Goal: Information Seeking & Learning: Learn about a topic

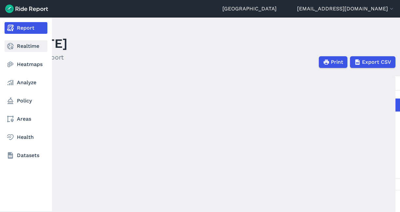
click at [19, 45] on link "Realtime" at bounding box center [26, 46] width 43 height 12
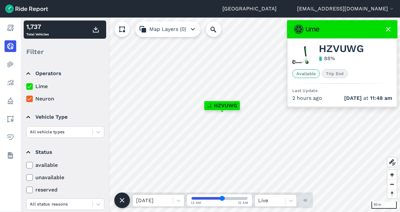
click at [388, 30] on icon at bounding box center [388, 29] width 8 height 8
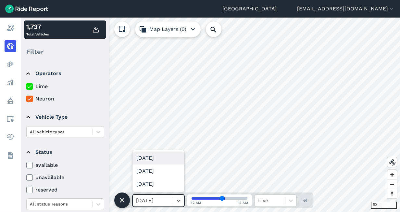
click at [165, 199] on div at bounding box center [152, 200] width 33 height 9
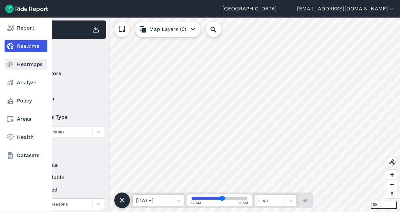
click at [29, 65] on link "Heatmaps" at bounding box center [26, 64] width 43 height 12
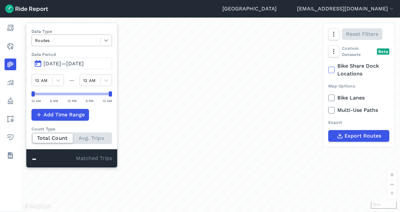
click at [104, 43] on icon at bounding box center [106, 40] width 6 height 6
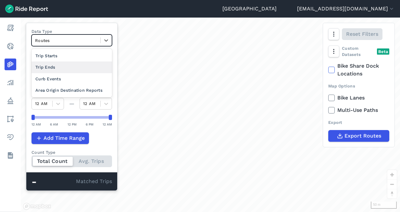
click at [74, 66] on div "Trip Ends" at bounding box center [71, 66] width 80 height 11
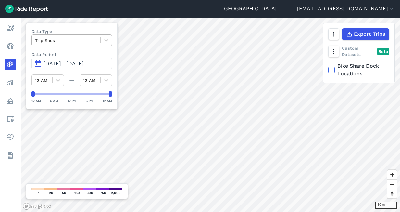
click at [71, 40] on div at bounding box center [66, 40] width 62 height 7
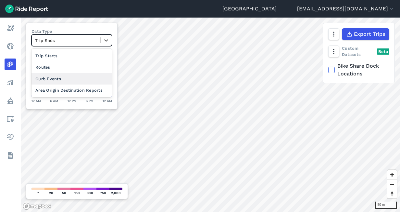
click at [60, 79] on div "Curb Events" at bounding box center [71, 78] width 80 height 11
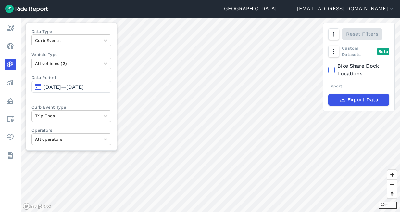
click at [79, 86] on span "[DATE]—[DATE]" at bounding box center [63, 87] width 40 height 6
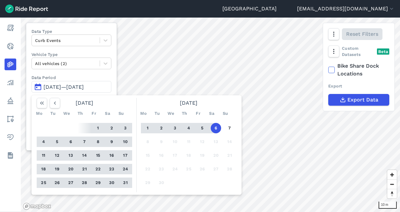
click at [144, 124] on button "1" at bounding box center [147, 128] width 10 height 10
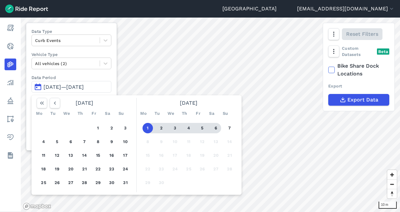
click at [215, 126] on button "6" at bounding box center [216, 128] width 10 height 10
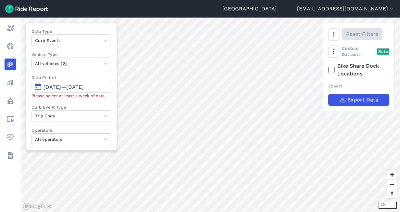
click at [52, 85] on span "[DATE]—[DATE]" at bounding box center [63, 87] width 40 height 6
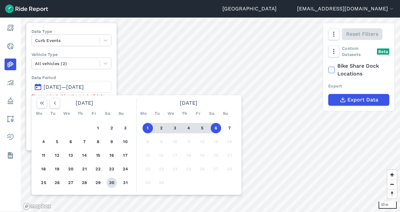
click at [110, 184] on button "30" at bounding box center [111, 182] width 10 height 10
click at [217, 127] on button "6" at bounding box center [216, 128] width 10 height 10
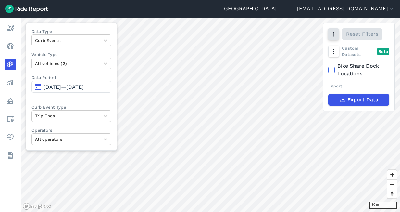
click at [337, 36] on button "button" at bounding box center [333, 34] width 11 height 12
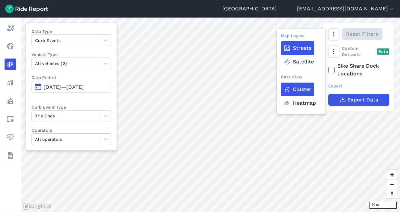
click at [297, 70] on div "Map Layers Streets Satellite Data View Cluster Heatmap" at bounding box center [301, 70] width 41 height 77
click at [298, 62] on label "Satellite" at bounding box center [299, 62] width 36 height 14
click at [281, 37] on input "Satellite" at bounding box center [281, 34] width 0 height 4
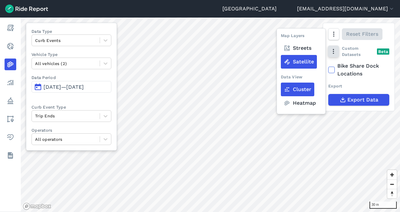
click at [333, 54] on icon "button" at bounding box center [333, 51] width 6 height 6
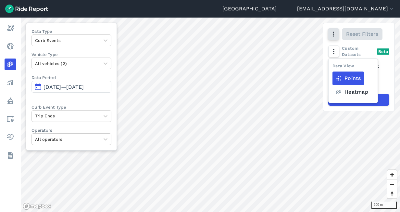
click at [332, 34] on icon "button" at bounding box center [333, 34] width 6 height 6
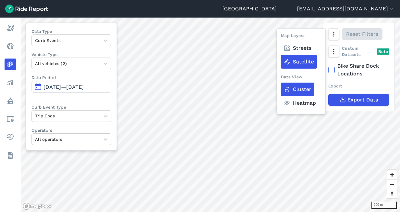
click at [307, 48] on label "Streets" at bounding box center [297, 48] width 33 height 14
click at [281, 37] on input "Streets" at bounding box center [281, 34] width 0 height 4
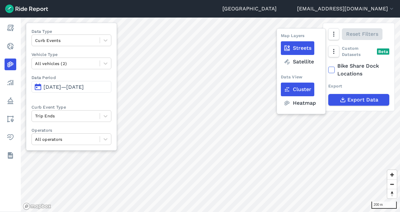
click at [309, 102] on label "Heatmap" at bounding box center [300, 103] width 38 height 14
click at [281, 37] on input "Heatmap" at bounding box center [281, 34] width 0 height 4
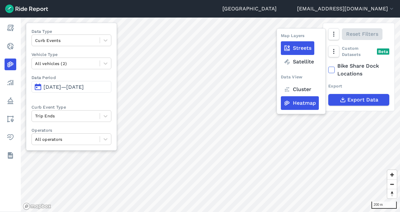
click at [302, 49] on label "Streets" at bounding box center [297, 48] width 33 height 14
click at [281, 37] on input "Streets" at bounding box center [281, 34] width 0 height 4
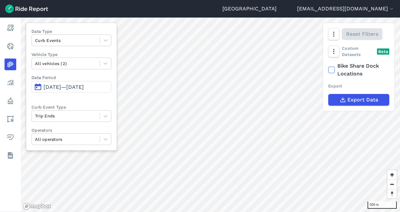
click at [203, 211] on html "[GEOGRAPHIC_DATA] [EMAIL_ADDRESS][DOMAIN_NAME] Settings Terms Sign Out Report R…" at bounding box center [200, 106] width 400 height 212
click at [77, 82] on button "[DATE]—[DATE]" at bounding box center [71, 87] width 80 height 12
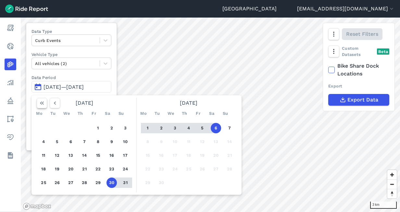
click at [45, 104] on button "button" at bounding box center [42, 103] width 10 height 10
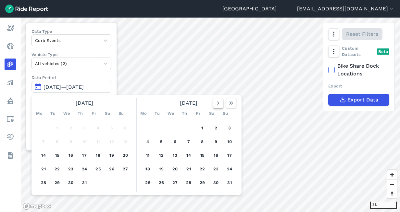
click at [215, 100] on icon "button" at bounding box center [218, 103] width 6 height 6
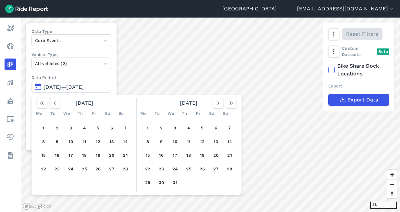
click at [224, 102] on div at bounding box center [224, 103] width 23 height 10
click at [234, 102] on icon "button" at bounding box center [231, 103] width 6 height 6
